Goal: Navigation & Orientation: Find specific page/section

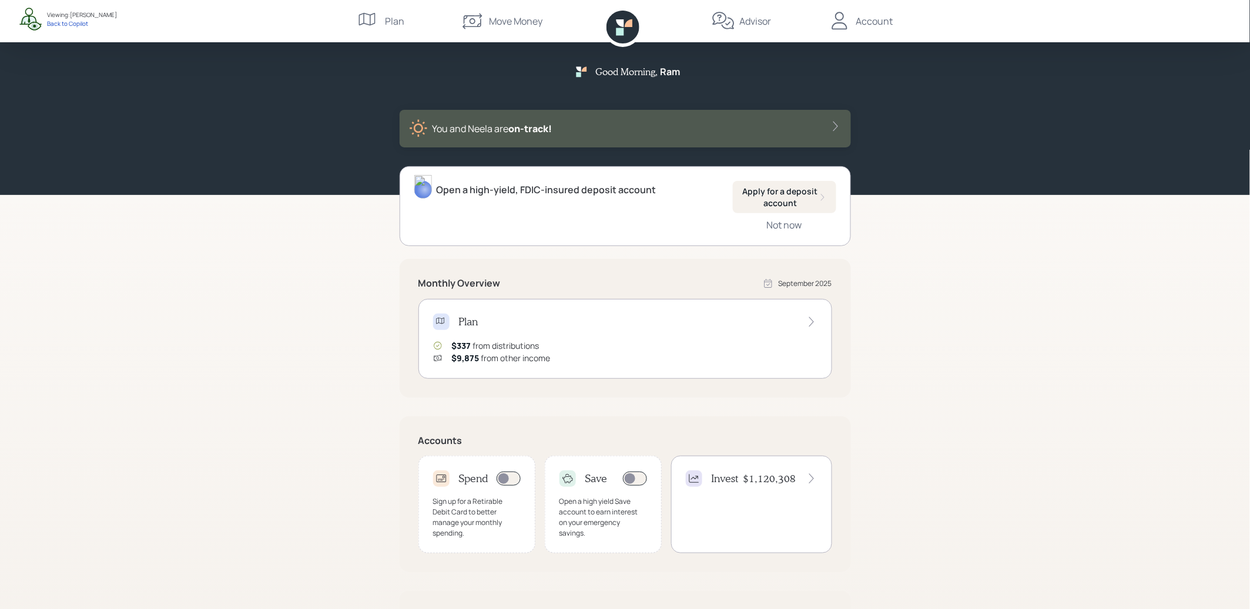
click at [856, 18] on div "Account" at bounding box center [874, 21] width 37 height 14
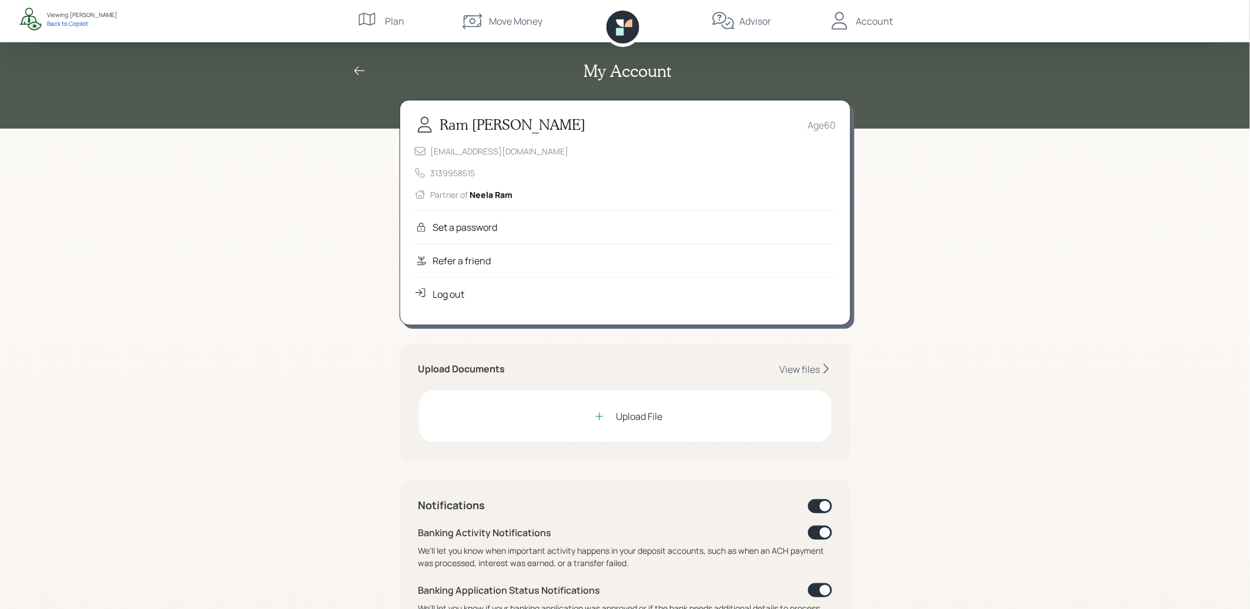
click at [461, 256] on div "Refer a friend" at bounding box center [462, 261] width 58 height 14
